Goal: Task Accomplishment & Management: Manage account settings

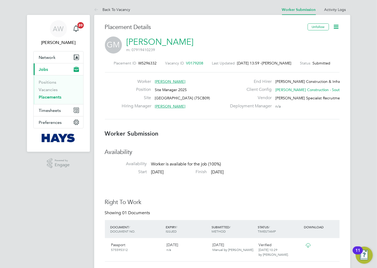
click at [337, 25] on icon at bounding box center [336, 26] width 7 height 7
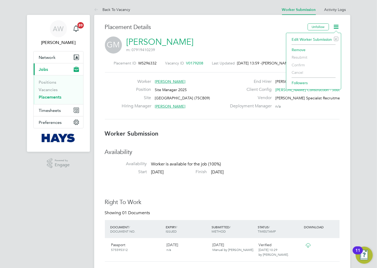
click at [337, 25] on icon at bounding box center [336, 26] width 7 height 7
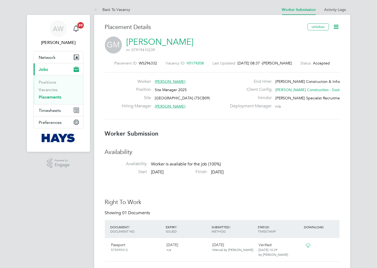
click at [339, 25] on icon at bounding box center [336, 26] width 7 height 7
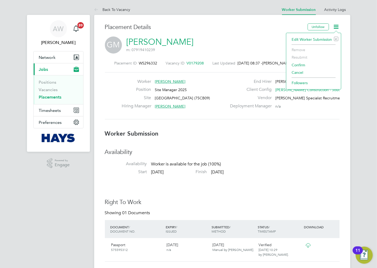
click at [303, 63] on li "Confirm" at bounding box center [313, 64] width 49 height 7
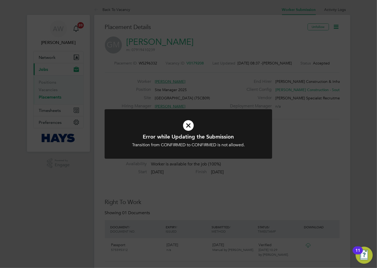
click at [264, 61] on div "Error while Updating the Submission Transition from CONFIRMED to CONFIRMED is n…" at bounding box center [188, 134] width 377 height 268
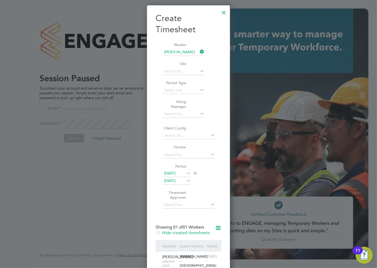
scroll to position [328, 83]
click at [222, 13] on div at bounding box center [224, 11] width 10 height 10
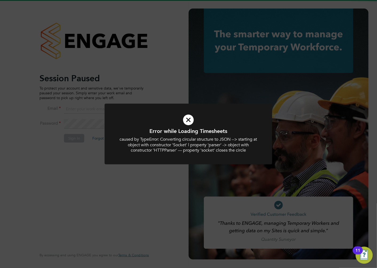
click at [87, 80] on div "Error while Loading Timesheets caused by TypeError: Converting circular structu…" at bounding box center [188, 134] width 377 height 268
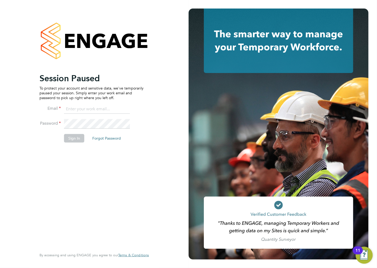
click at [87, 108] on input at bounding box center [97, 110] width 66 height 10
type input "alan.watts@hays.com"
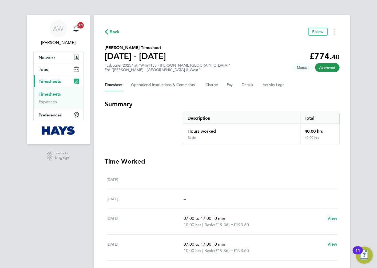
click at [51, 94] on link "Timesheets" at bounding box center [50, 94] width 22 height 5
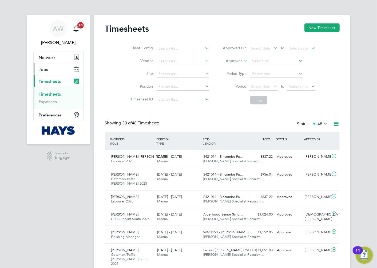
click at [51, 70] on button "Jobs" at bounding box center [59, 69] width 50 height 12
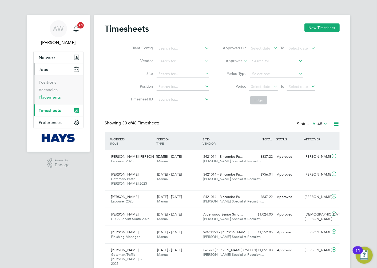
click at [55, 97] on link "Placements" at bounding box center [50, 97] width 22 height 5
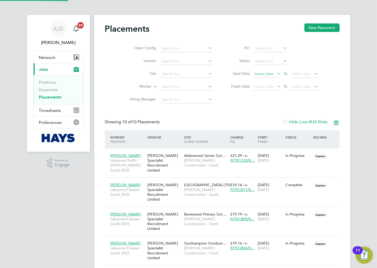
scroll to position [20, 46]
click at [176, 86] on input at bounding box center [186, 86] width 53 height 7
click at [194, 101] on b "Martin" at bounding box center [209, 101] width 31 height 5
type input "[PERSON_NAME]"
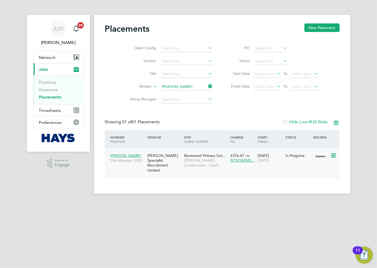
click at [218, 169] on div "Berewood Primary Sch… Morgan Sindall Construction - South" at bounding box center [206, 161] width 46 height 20
click at [323, 29] on button "New Placement" at bounding box center [321, 27] width 35 height 9
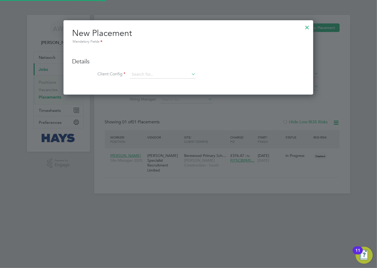
scroll to position [75, 250]
click at [308, 25] on div at bounding box center [307, 26] width 10 height 10
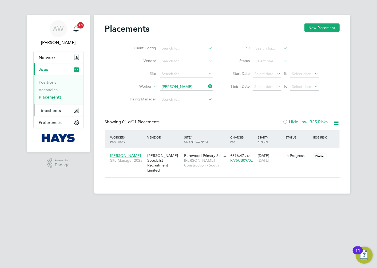
click at [48, 110] on span "Timesheets" at bounding box center [50, 110] width 22 height 5
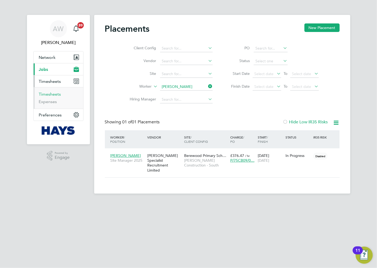
click at [46, 94] on link "Timesheets" at bounding box center [50, 94] width 22 height 5
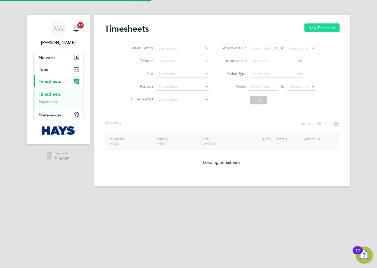
click at [319, 32] on button "New Timesheet" at bounding box center [321, 27] width 35 height 9
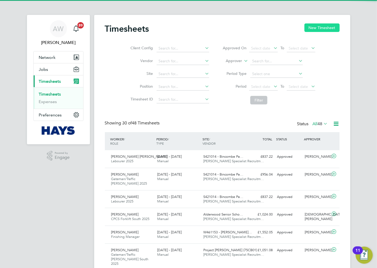
scroll to position [13, 46]
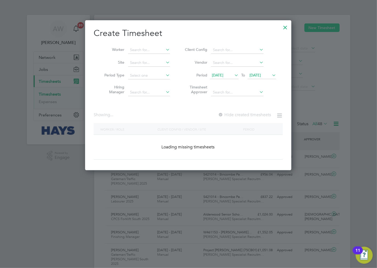
click at [316, 29] on div at bounding box center [188, 134] width 377 height 268
click at [140, 50] on input at bounding box center [149, 49] width 42 height 7
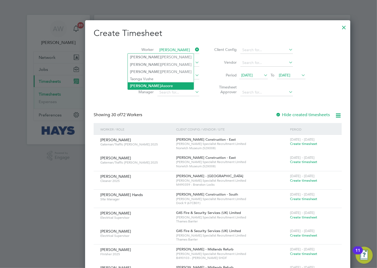
click at [151, 84] on li "Timothy Asoore" at bounding box center [161, 85] width 66 height 7
type input "[PERSON_NAME]"
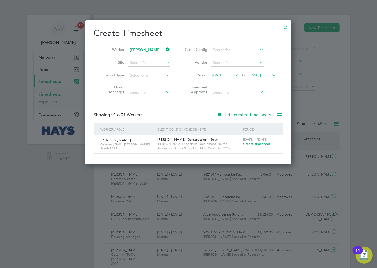
click at [259, 145] on span "Create timesheet" at bounding box center [256, 144] width 27 height 5
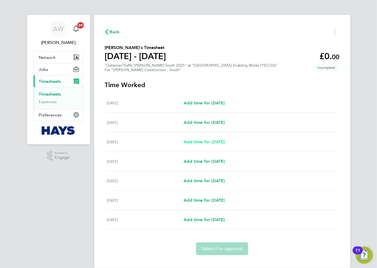
click at [205, 140] on span "Add time for Mon 18 Aug" at bounding box center [204, 142] width 41 height 5
select select "60"
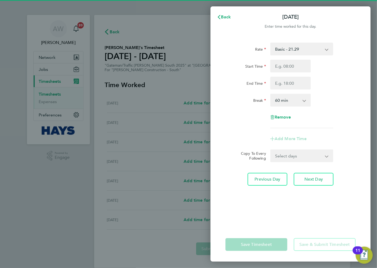
click at [300, 45] on select "Basic - 21.29 Weekday OT 45h+ - 31.01 Sat first 4h - 31.01 Sat after 4h - 40.48…" at bounding box center [298, 49] width 55 height 12
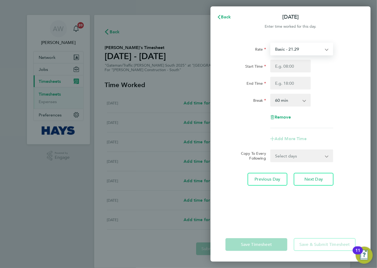
click at [359, 55] on div "Rate Basic - 21.29 Weekday OT 45h+ - 31.01 Sat first 4h - 31.01 Sat after 4h - …" at bounding box center [290, 132] width 160 height 192
click at [311, 53] on select "Basic - 21.29 Weekday OT 45h+ - 31.01 Sat first 4h - 31.01 Sat after 4h - 40.48…" at bounding box center [298, 49] width 55 height 12
click at [222, 65] on div "Rate Basic - 21.29 Weekday OT 45h+ - 31.01 Sat first 4h - 31.01 Sat after 4h - …" at bounding box center [290, 132] width 160 height 192
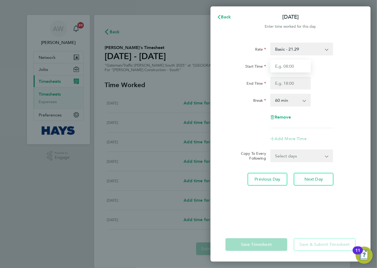
click at [296, 65] on input "Start Time" at bounding box center [290, 66] width 41 height 13
type input "07:30"
type input "16:30"
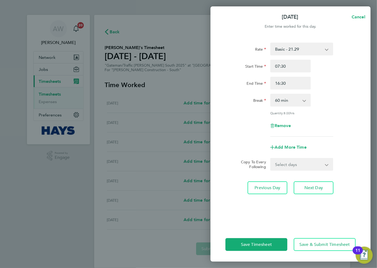
click at [303, 103] on select "0 min 15 min 30 min 45 min 60 min 75 min 90 min" at bounding box center [287, 100] width 33 height 12
select select "30"
click at [271, 94] on select "0 min 15 min 30 min 45 min 60 min 75 min 90 min" at bounding box center [287, 100] width 33 height 12
drag, startPoint x: 260, startPoint y: 82, endPoint x: 233, endPoint y: 82, distance: 26.7
click at [233, 82] on div "End Time 16:30" at bounding box center [290, 83] width 134 height 13
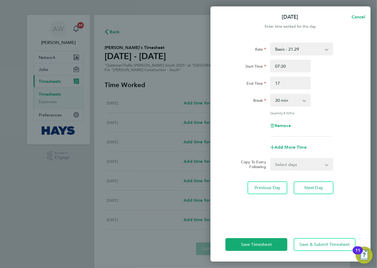
type input "17:00"
click at [333, 76] on div "Start Time 07:30 End Time 17:00" at bounding box center [290, 75] width 134 height 30
click at [293, 145] on span "Add More Time" at bounding box center [290, 147] width 32 height 5
select select "null"
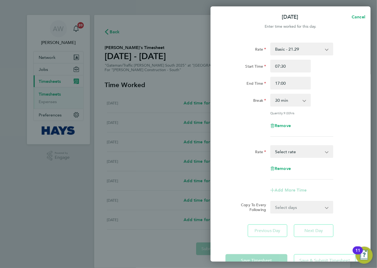
click at [297, 146] on select "Basic - 21.29 Weekday OT 45h+ - 31.01 Sat first 4h - 31.01 Sat after 4h - 40.48…" at bounding box center [298, 152] width 55 height 12
select select "60"
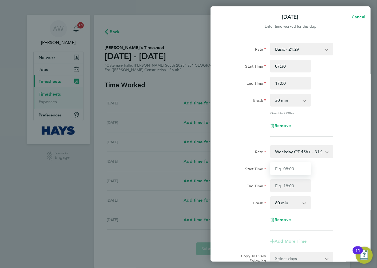
click at [294, 172] on input "Start Time" at bounding box center [290, 168] width 41 height 13
type input "17:00"
type input "18:30"
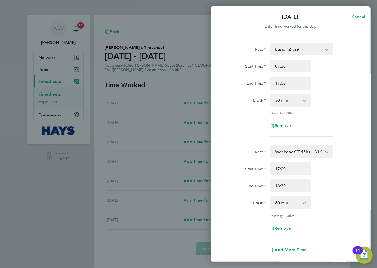
click at [302, 203] on select "0 min 15 min 30 min 45 min 60 min 75 min" at bounding box center [287, 203] width 33 height 12
select select "30"
click at [271, 197] on select "0 min 15 min 30 min 45 min 60 min 75 min" at bounding box center [287, 203] width 33 height 12
click at [327, 188] on div "End Time 18:30" at bounding box center [290, 186] width 134 height 13
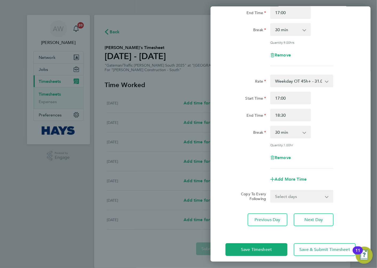
scroll to position [74, 0]
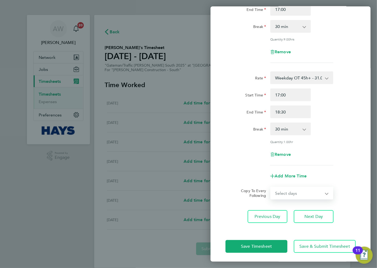
click at [283, 193] on select "Select days Day Tuesday Wednesday Thursday Friday" at bounding box center [299, 194] width 56 height 12
select select "DAY"
click at [271, 188] on select "Select days Day Tuesday Wednesday Thursday Friday" at bounding box center [299, 194] width 56 height 12
select select "2025-08-22"
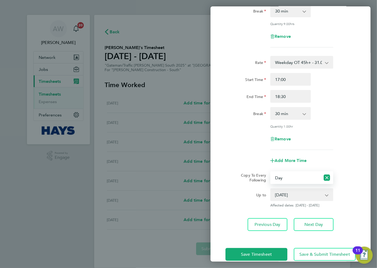
scroll to position [97, 0]
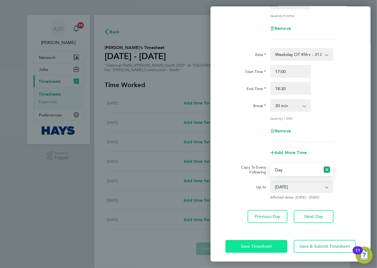
click at [269, 246] on span "Save Timesheet" at bounding box center [256, 246] width 31 height 5
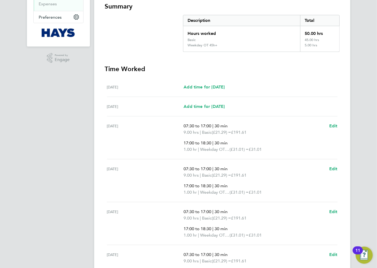
scroll to position [118, 0]
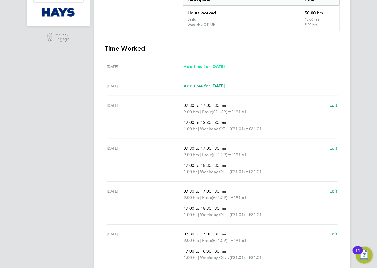
click at [200, 68] on span "Add time for Sat 16 Aug" at bounding box center [204, 66] width 41 height 5
select select "60"
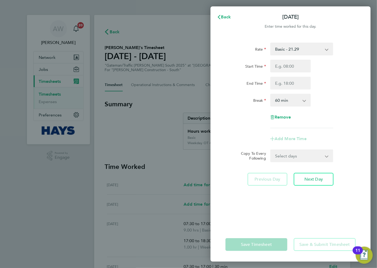
click at [294, 53] on select "Basic - 21.29 Weekday OT 45h+ - 31.01 Sat first 4h - 31.01 Sat after 4h - 40.48…" at bounding box center [298, 49] width 55 height 12
select select "60"
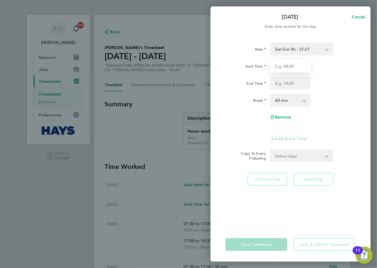
click at [290, 65] on input "Start Time" at bounding box center [290, 66] width 41 height 13
type input "07:30"
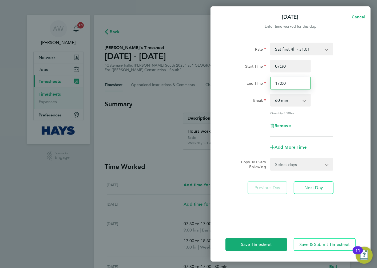
drag, startPoint x: 298, startPoint y: 82, endPoint x: 217, endPoint y: 81, distance: 81.4
click at [217, 81] on div "Rate Sat first 4h - 31.01 Basic - 21.29 Weekday OT 45h+ - 31.01 Sat after 4h - …" at bounding box center [290, 132] width 160 height 192
type input "12:00"
click at [344, 75] on div "Start Time 07:30 End Time 12:00" at bounding box center [290, 75] width 134 height 30
click at [305, 102] on app-icon-cross-button at bounding box center [307, 100] width 6 height 12
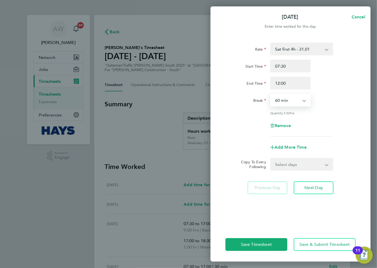
click at [289, 102] on select "0 min 15 min 30 min 45 min 60 min 75 min 90 min" at bounding box center [287, 100] width 33 height 12
select select "30"
click at [271, 94] on select "0 min 15 min 30 min 45 min 60 min 75 min 90 min" at bounding box center [287, 100] width 33 height 12
click at [327, 81] on div "End Time 12:00" at bounding box center [290, 83] width 134 height 13
click at [287, 148] on span "Add More Time" at bounding box center [290, 147] width 32 height 5
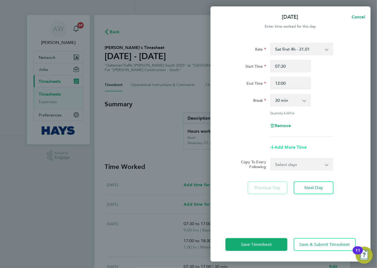
select select "null"
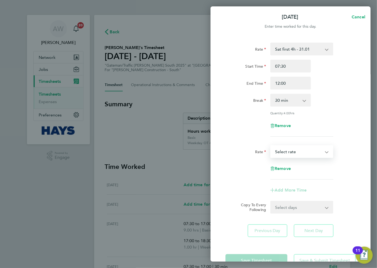
click at [289, 148] on select "Basic - 21.29 Weekday OT 45h+ - 31.01 Sat first 4h - 31.01 Sat after 4h - 40.48…" at bounding box center [298, 152] width 55 height 12
select select "60"
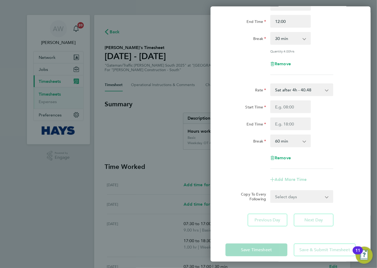
scroll to position [66, 0]
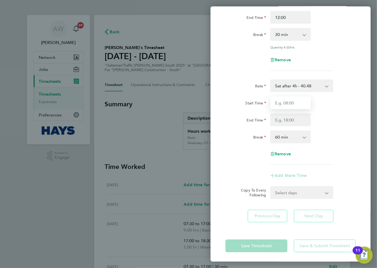
click at [295, 101] on input "Start Time" at bounding box center [290, 103] width 41 height 13
type input "12:00"
click at [328, 99] on div "Start Time 12:00" at bounding box center [290, 103] width 134 height 13
click at [296, 121] on input "End Time" at bounding box center [290, 120] width 41 height 13
type input "18:30"
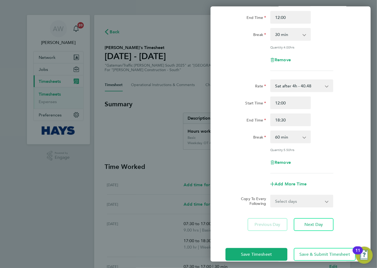
click at [342, 115] on div "End Time 18:30" at bounding box center [290, 120] width 134 height 13
drag, startPoint x: 295, startPoint y: 137, endPoint x: 295, endPoint y: 142, distance: 4.8
click at [295, 137] on select "0 min 15 min 30 min 45 min 60 min 75 min 90 min" at bounding box center [287, 137] width 33 height 12
select select "30"
click at [271, 131] on select "0 min 15 min 30 min 45 min 60 min 75 min 90 min" at bounding box center [287, 137] width 33 height 12
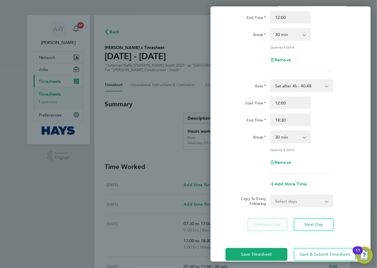
click at [335, 140] on div "Break 0 min 15 min 30 min 45 min 60 min 75 min 90 min" at bounding box center [290, 137] width 134 height 13
click at [247, 254] on span "Save Timesheet" at bounding box center [256, 254] width 31 height 5
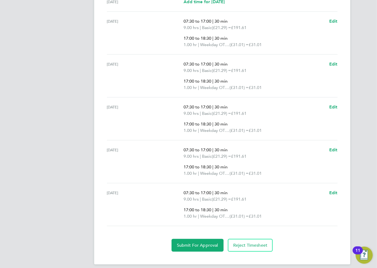
scroll to position [241, 0]
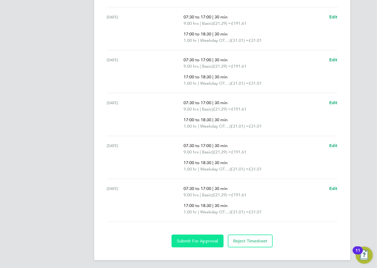
click at [187, 244] on button "Submit For Approval" at bounding box center [198, 241] width 52 height 13
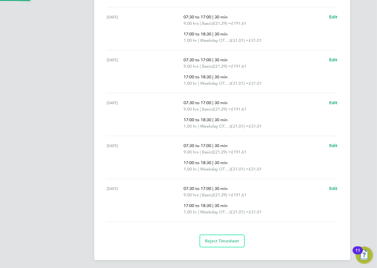
scroll to position [241, 0]
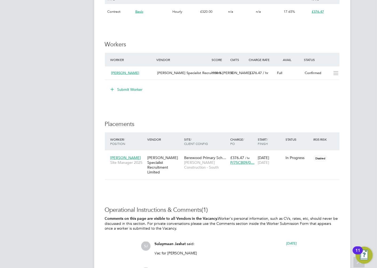
scroll to position [326, 0]
click at [170, 75] on div "[PERSON_NAME] Specialist Recruitment [PERSON_NAME]…" at bounding box center [182, 73] width 55 height 9
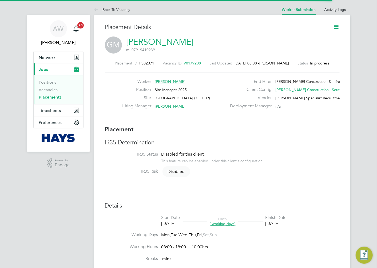
scroll to position [3, 3]
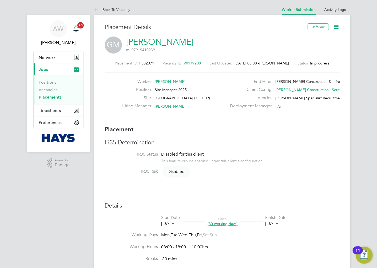
click at [333, 26] on icon at bounding box center [336, 26] width 7 height 7
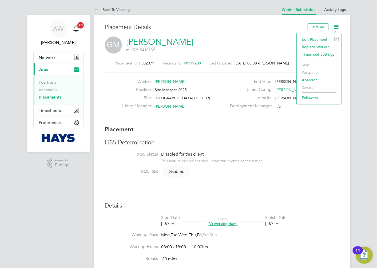
click at [307, 64] on li "Start" at bounding box center [318, 64] width 39 height 7
click at [305, 64] on li "Start" at bounding box center [318, 64] width 39 height 7
click at [250, 46] on div "GM [PERSON_NAME] m: 07919410239" at bounding box center [222, 46] width 235 height 18
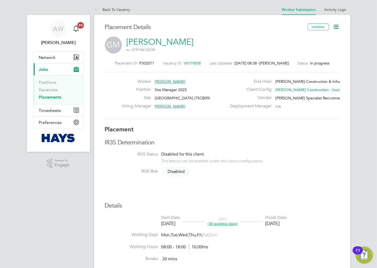
click at [334, 29] on icon at bounding box center [336, 26] width 7 height 7
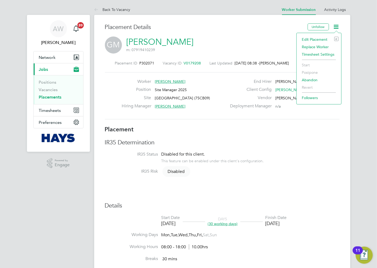
click at [335, 28] on icon at bounding box center [336, 26] width 7 height 7
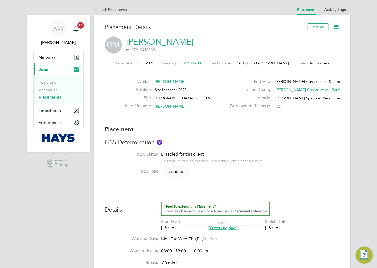
click at [335, 29] on icon at bounding box center [336, 26] width 7 height 7
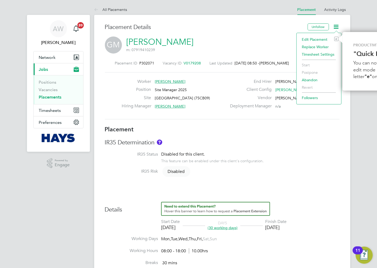
scroll to position [0, 51]
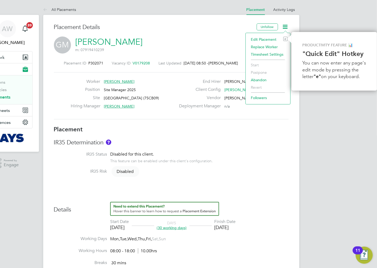
click at [228, 39] on div "GM [PERSON_NAME] m: 07919410239" at bounding box center [171, 46] width 235 height 18
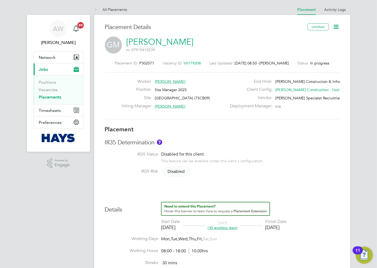
click at [337, 26] on icon at bounding box center [336, 26] width 7 height 7
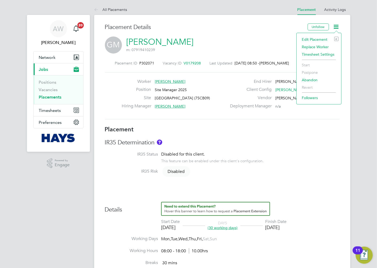
click at [245, 44] on div "GM [PERSON_NAME] m: 07919410239" at bounding box center [222, 46] width 235 height 18
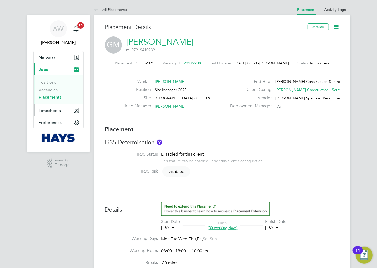
click at [58, 113] on span "Timesheets" at bounding box center [50, 110] width 22 height 5
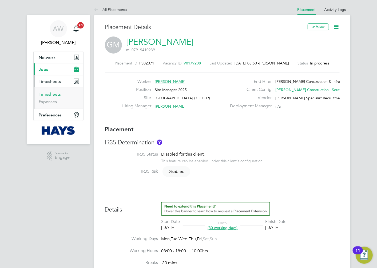
click at [51, 93] on link "Timesheets" at bounding box center [50, 94] width 22 height 5
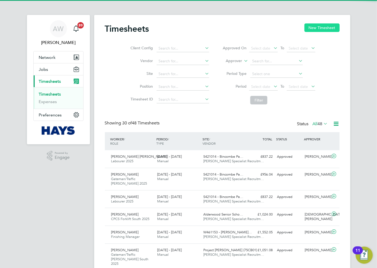
click at [316, 26] on button "New Timesheet" at bounding box center [321, 27] width 35 height 9
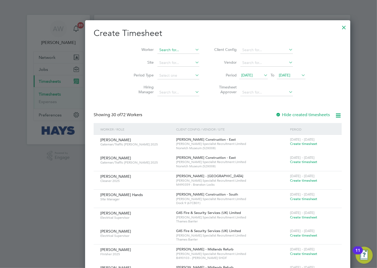
click at [157, 47] on input at bounding box center [178, 49] width 42 height 7
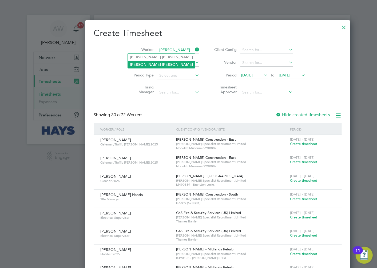
click at [162, 63] on b "[PERSON_NAME]" at bounding box center [177, 64] width 31 height 5
type input "[PERSON_NAME]"
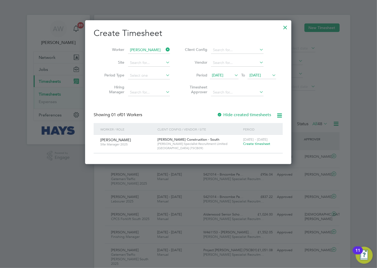
click at [223, 74] on span "[DATE]" at bounding box center [217, 75] width 11 height 5
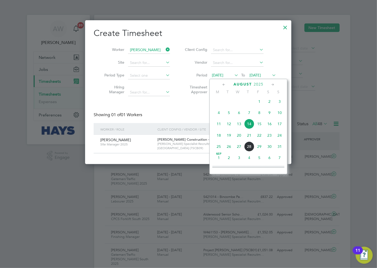
click at [220, 116] on span "4" at bounding box center [219, 113] width 10 height 10
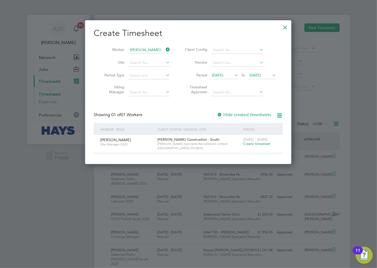
click at [221, 113] on div at bounding box center [219, 115] width 5 height 5
click at [261, 75] on span "[DATE]" at bounding box center [254, 75] width 11 height 5
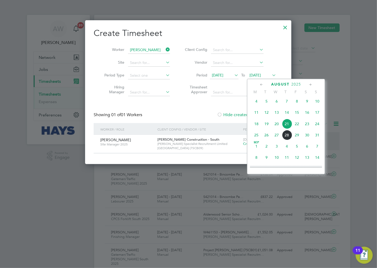
click at [297, 125] on span "22" at bounding box center [297, 124] width 10 height 10
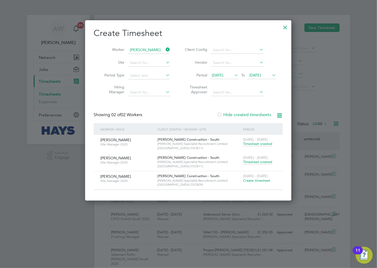
click at [256, 161] on span "Timesheet created" at bounding box center [257, 162] width 29 height 5
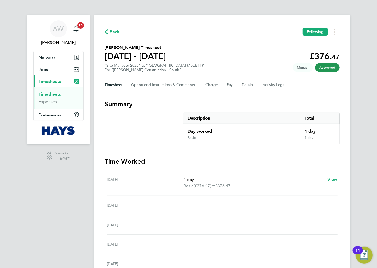
click at [115, 31] on span "Back" at bounding box center [115, 32] width 10 height 6
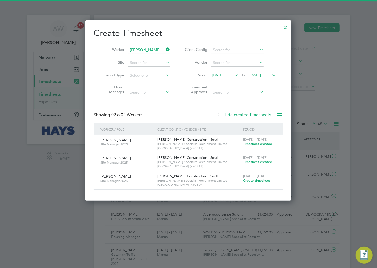
scroll to position [13, 46]
